Goal: Information Seeking & Learning: Understand process/instructions

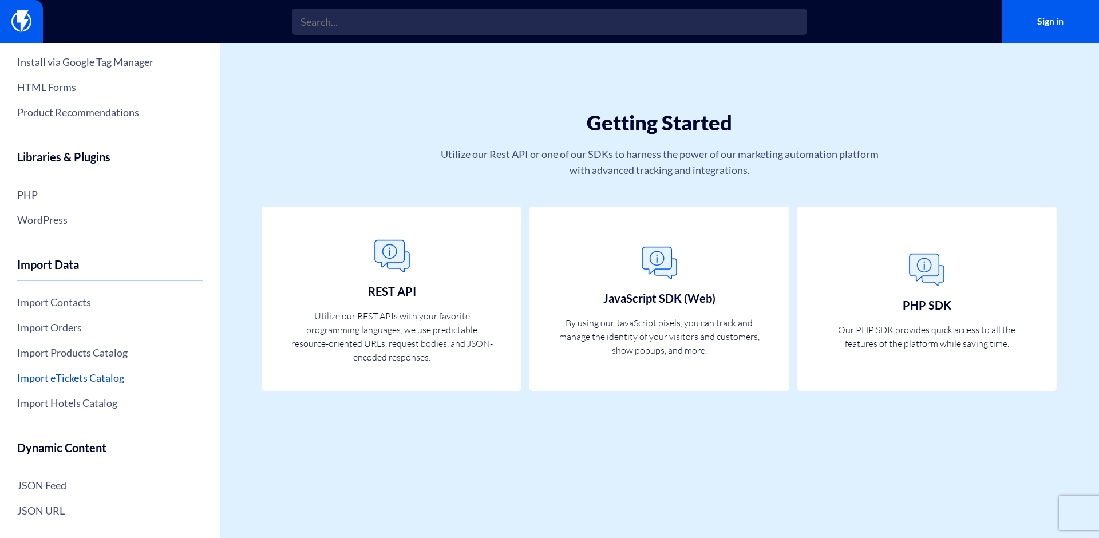
scroll to position [269, 0]
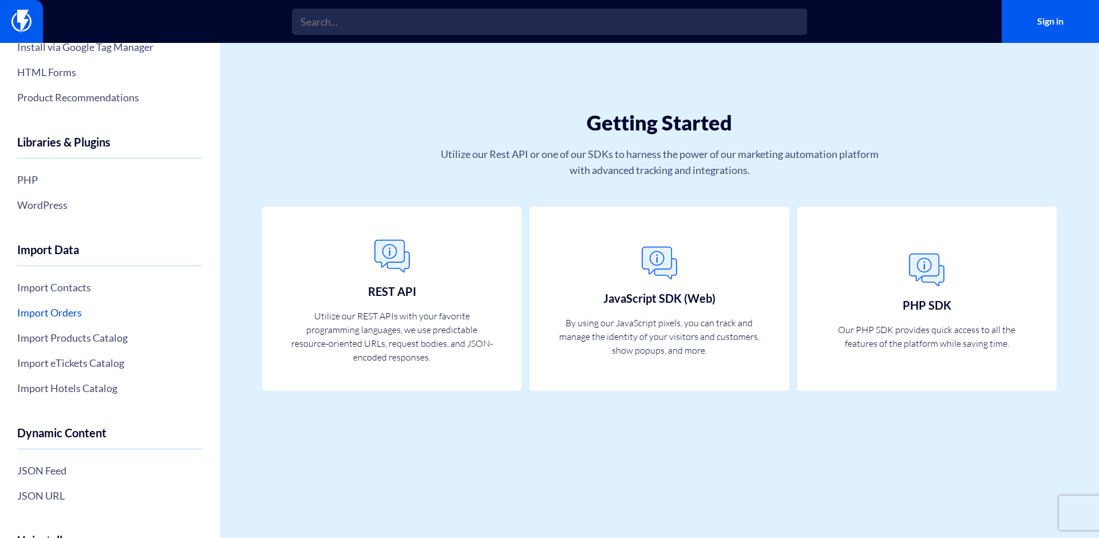
click at [43, 315] on link "Import Orders" at bounding box center [109, 312] width 185 height 19
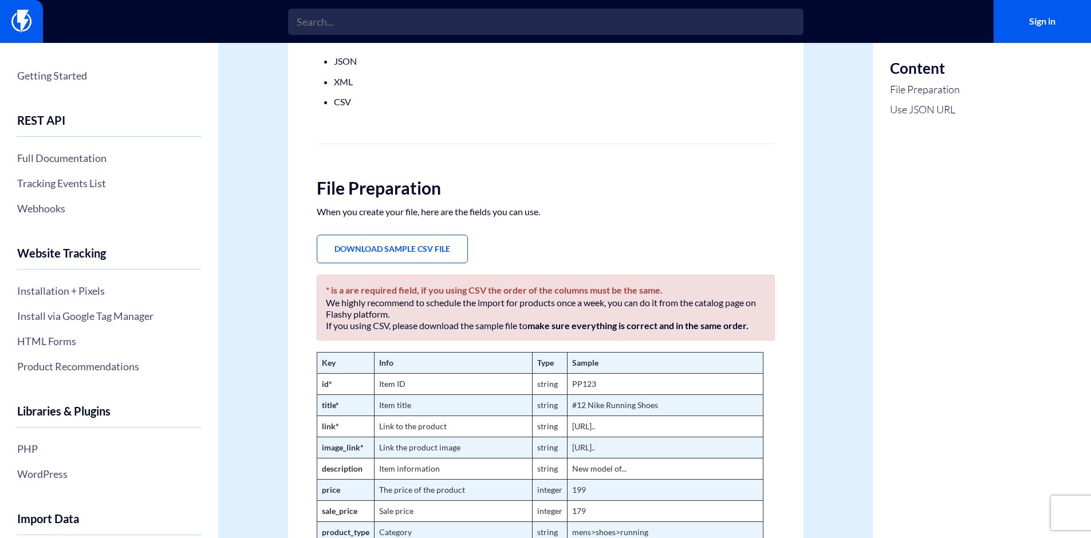
scroll to position [116, 0]
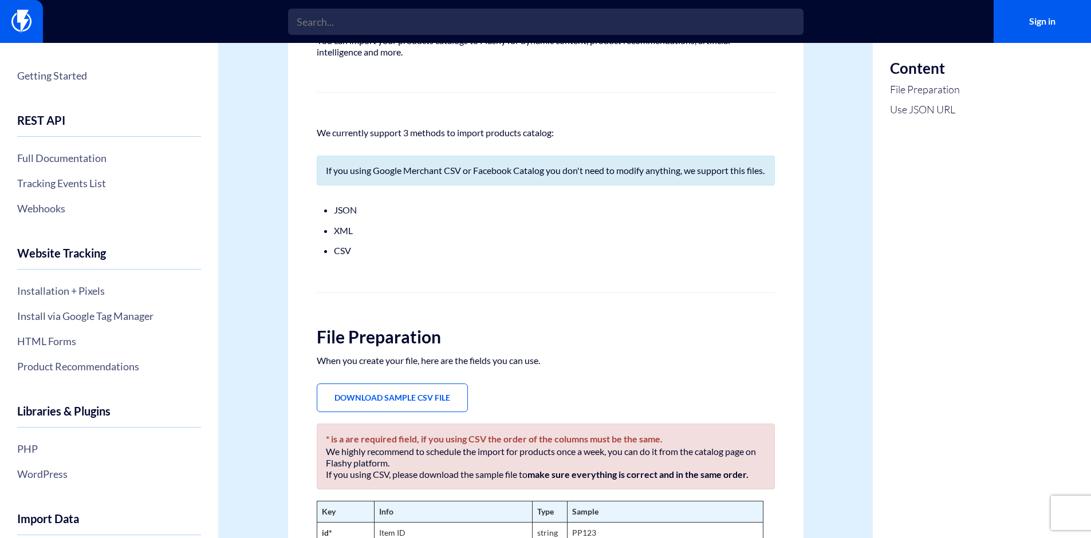
click at [452, 234] on ul "JSON XML CSV" at bounding box center [546, 231] width 424 height 56
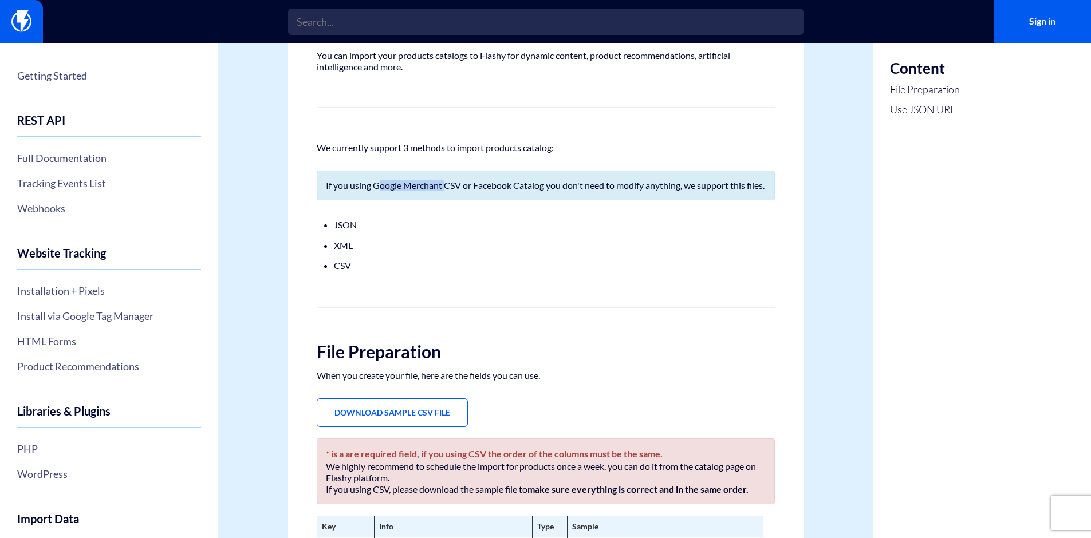
drag, startPoint x: 374, startPoint y: 187, endPoint x: 441, endPoint y: 185, distance: 67.6
click at [441, 185] on p "If you using Google Merchant CSV or Facebook Catalog you don't need to modify a…" at bounding box center [546, 185] width 440 height 11
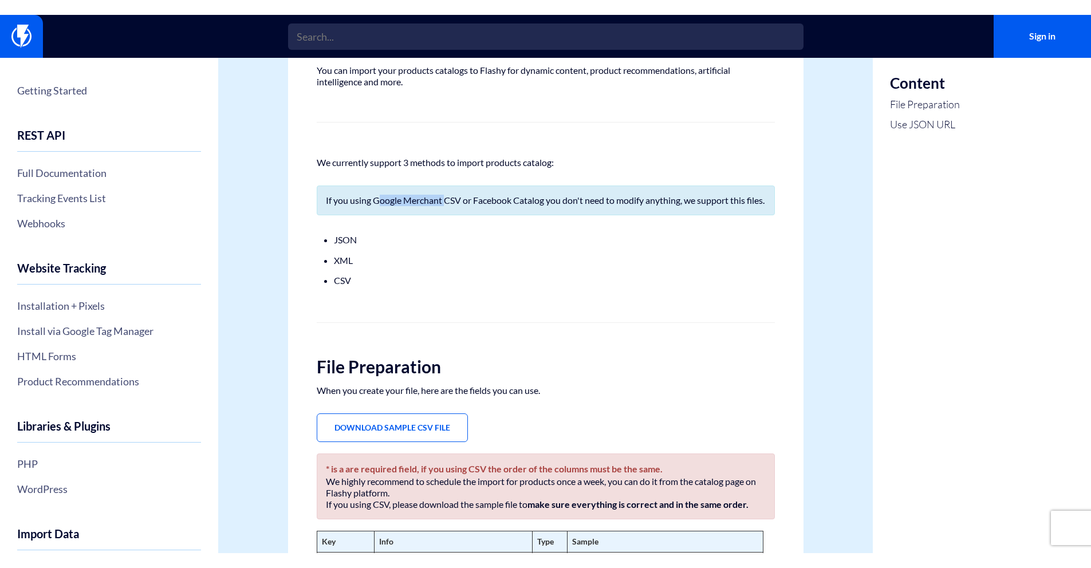
scroll to position [86, 0]
